Goal: Find specific page/section: Find specific page/section

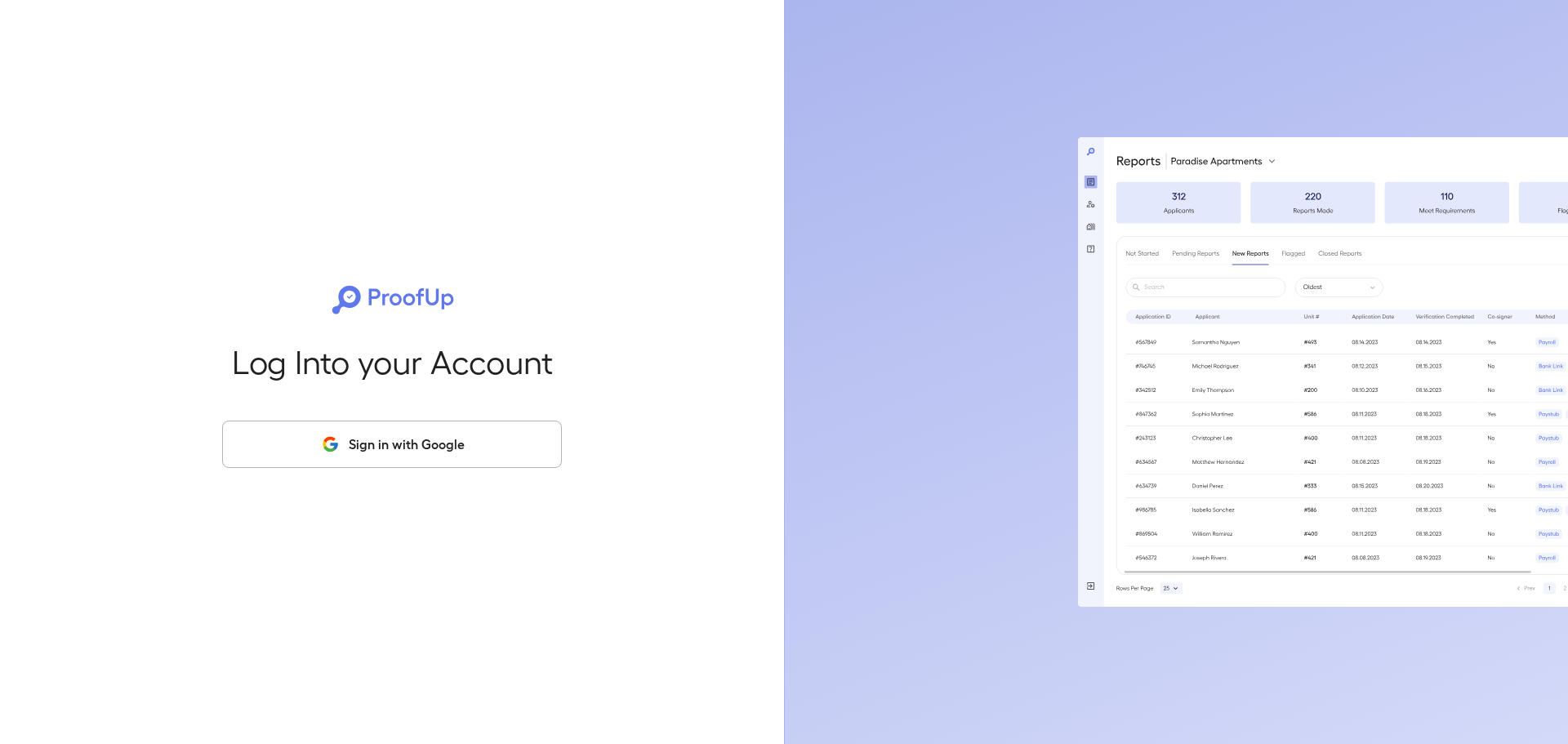
click at [373, 442] on button "Sign in with Google" at bounding box center [392, 444] width 340 height 47
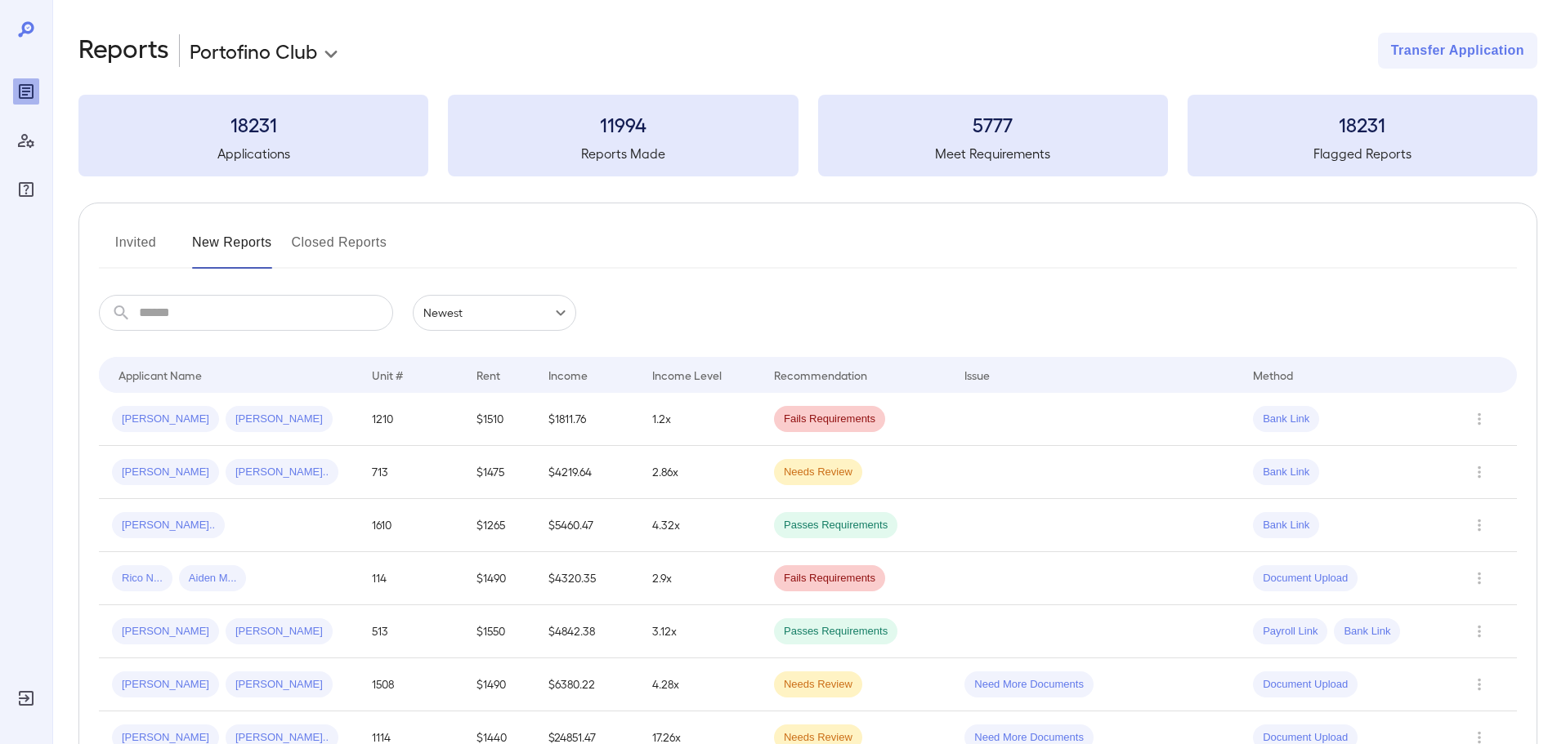
click at [15, 23] on div at bounding box center [26, 111] width 26 height 183
click at [153, 250] on button "Invited" at bounding box center [136, 249] width 74 height 39
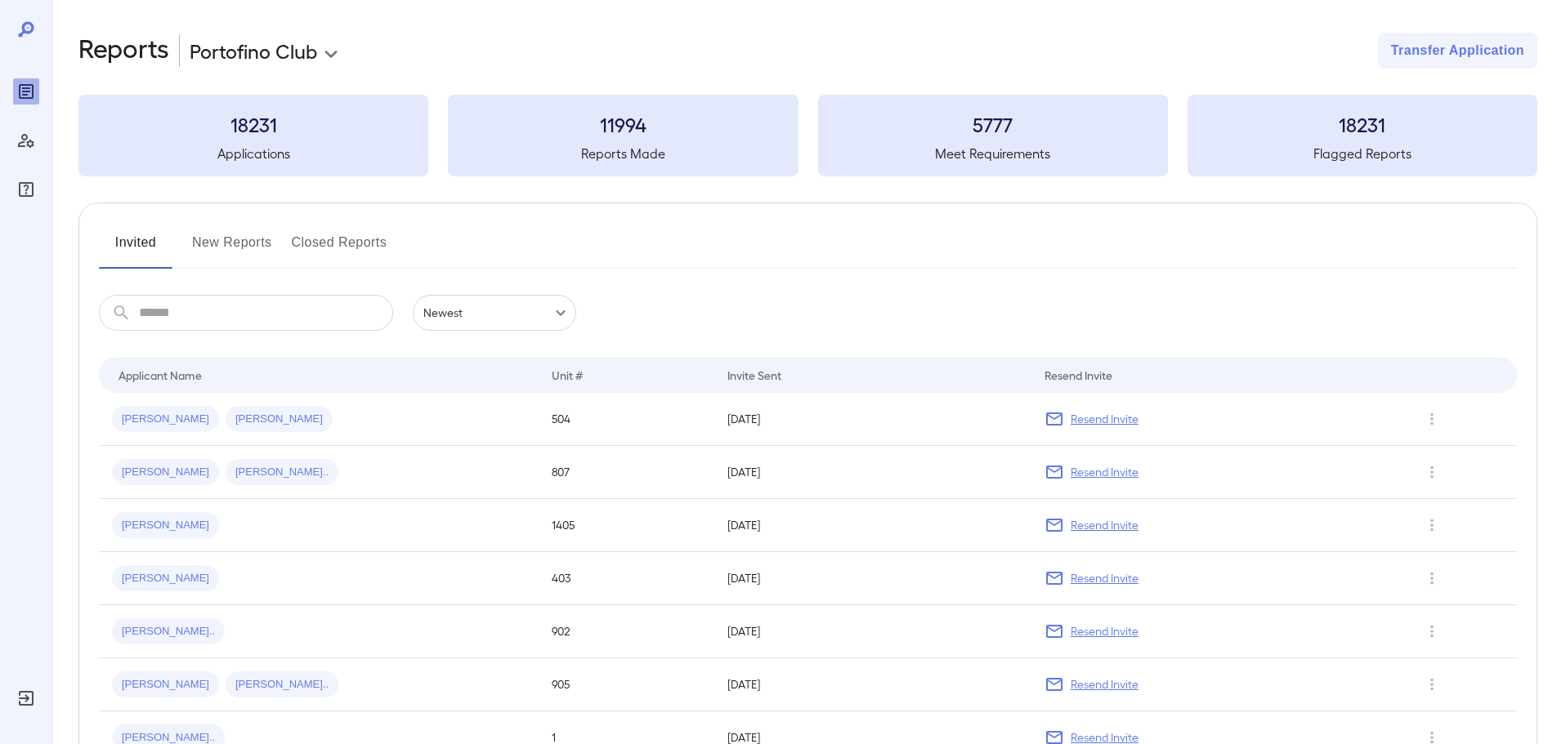
click at [16, 28] on div at bounding box center [26, 111] width 26 height 183
click at [21, 29] on icon at bounding box center [26, 30] width 20 height 20
click at [32, 32] on icon at bounding box center [26, 29] width 16 height 16
click at [28, 29] on icon at bounding box center [26, 30] width 20 height 20
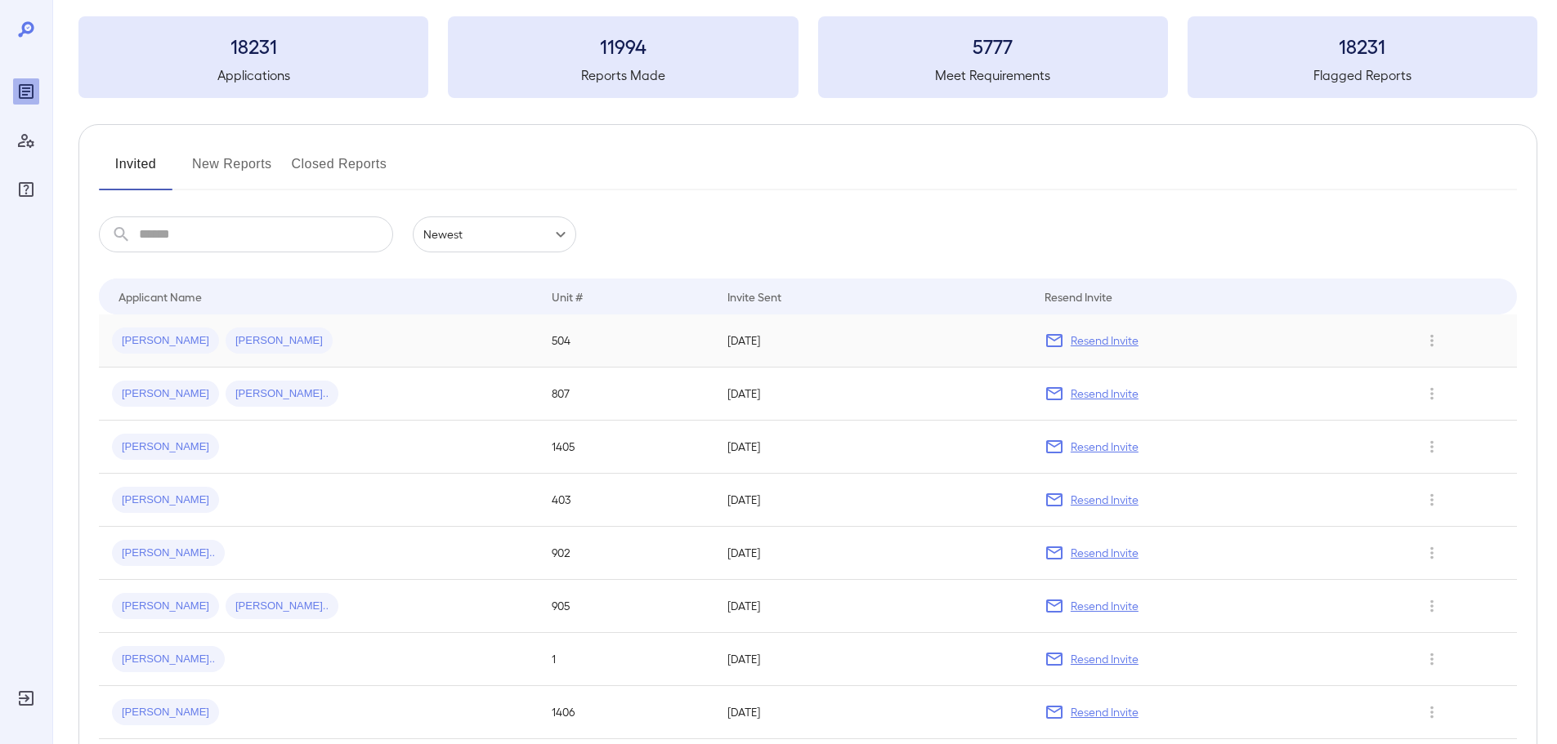
scroll to position [54, 0]
